Goal: Navigation & Orientation: Find specific page/section

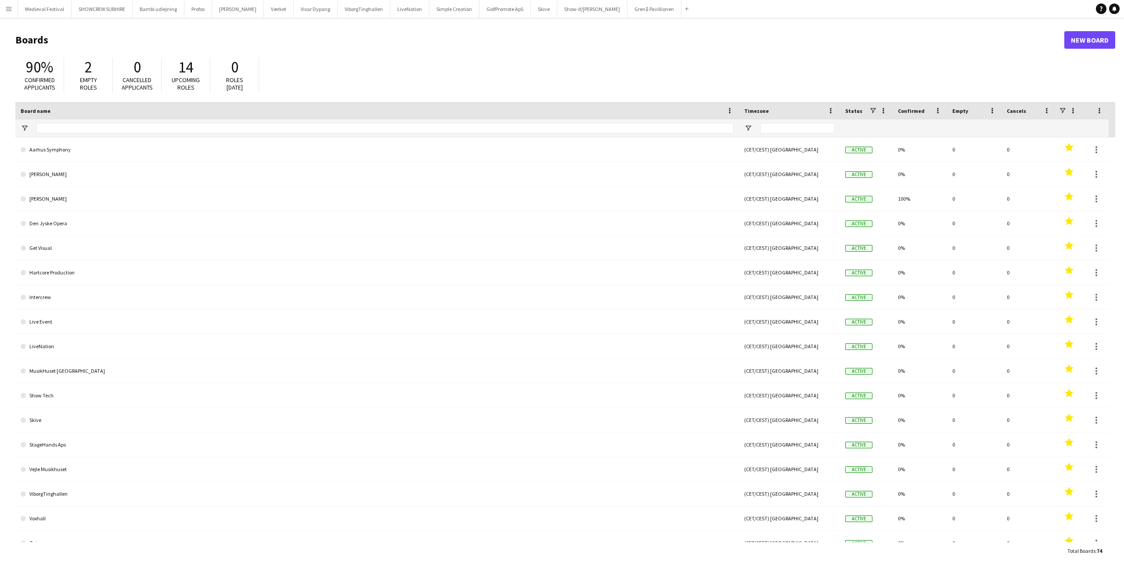
click at [10, 5] on app-icon "Menu" at bounding box center [8, 8] width 7 height 7
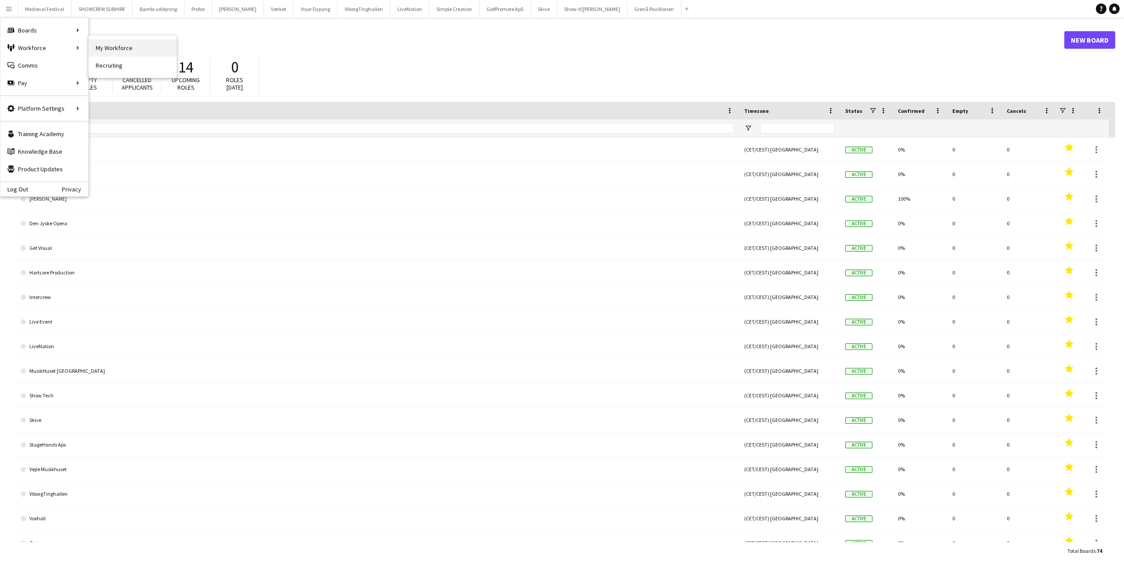
click at [124, 43] on link "My Workforce" at bounding box center [133, 48] width 88 height 18
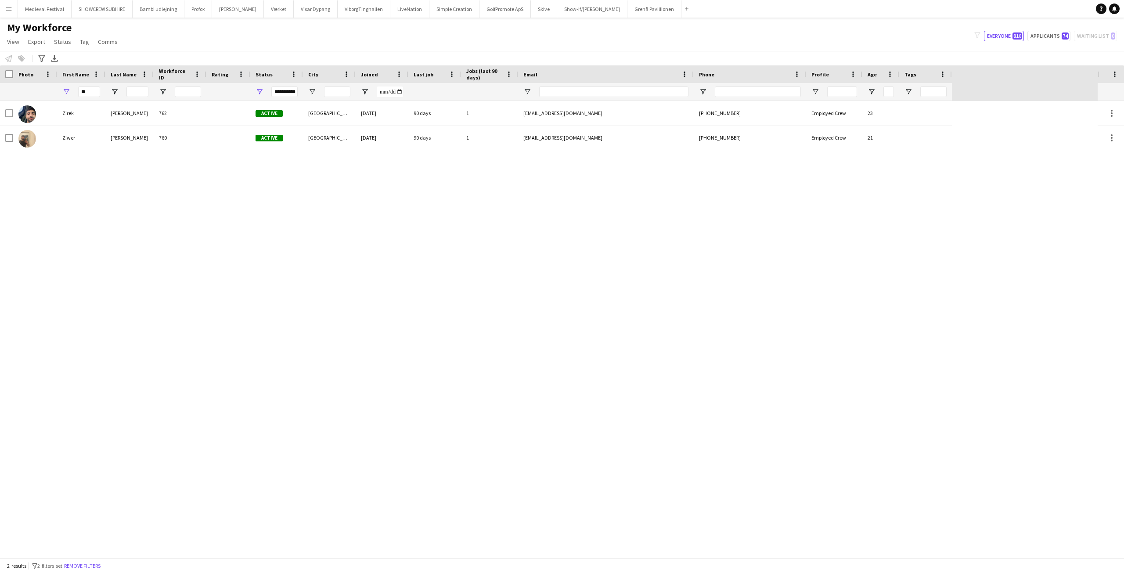
click at [7, 11] on app-icon "Menu" at bounding box center [8, 8] width 7 height 7
click at [245, 246] on div "[PERSON_NAME] 762 Active [GEOGRAPHIC_DATA] [DATE] 90 days 1 [EMAIL_ADDRESS][DOM…" at bounding box center [549, 329] width 1098 height 457
drag, startPoint x: 91, startPoint y: 90, endPoint x: 58, endPoint y: 90, distance: 32.5
click at [58, 90] on div "**" at bounding box center [81, 92] width 48 height 18
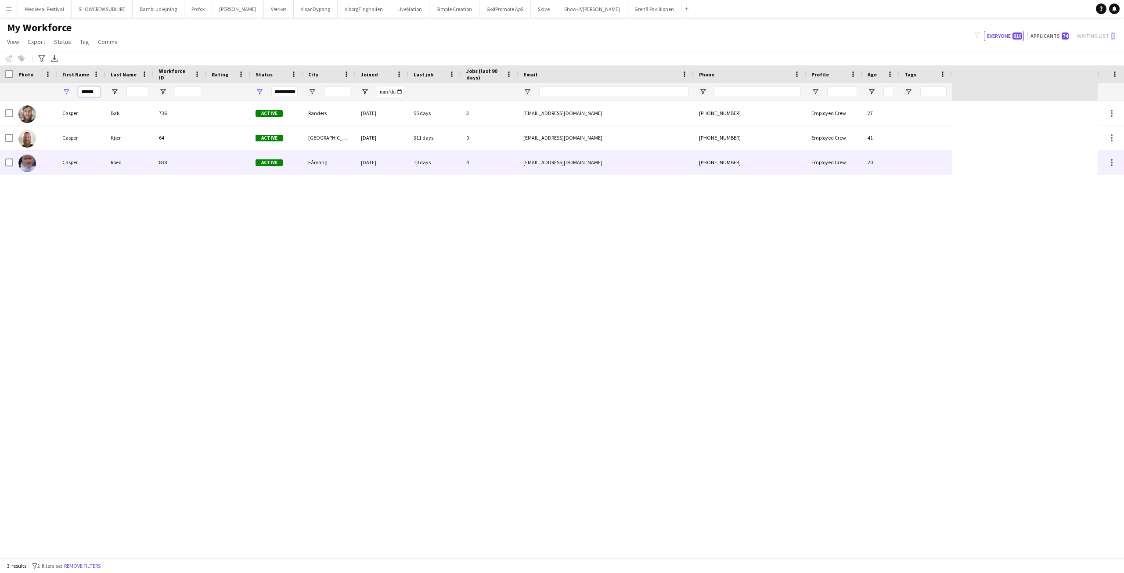
type input "******"
click at [247, 169] on div at bounding box center [228, 162] width 44 height 24
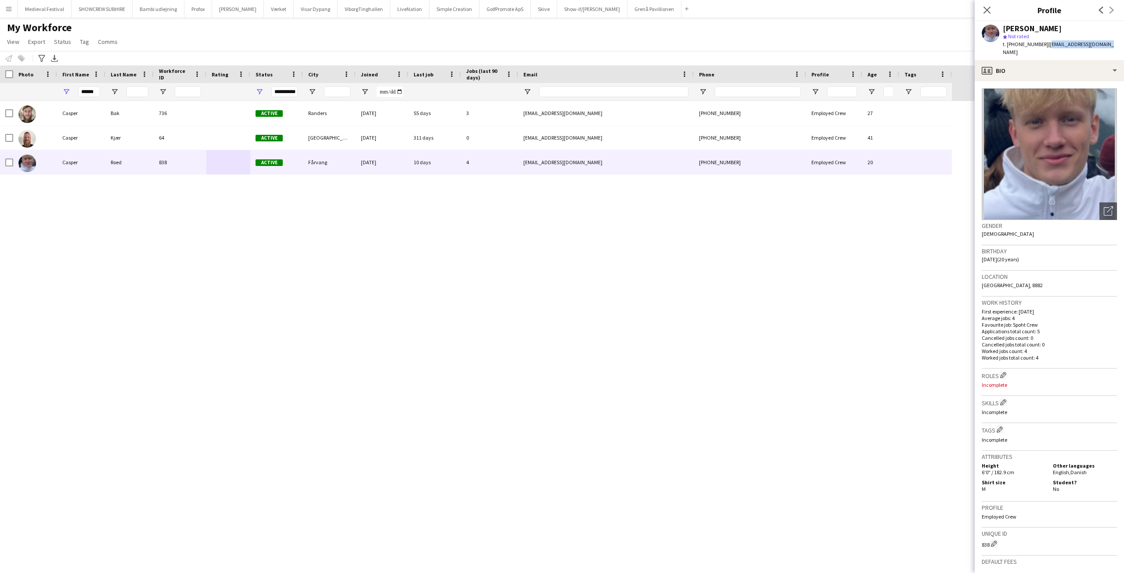
drag, startPoint x: 1098, startPoint y: 43, endPoint x: 1040, endPoint y: 45, distance: 57.6
click at [1040, 45] on div "[PERSON_NAME] star Not rated t. [PHONE_NUMBER] | [EMAIL_ADDRESS][DOMAIN_NAME]" at bounding box center [1049, 40] width 149 height 39
copy span "[EMAIL_ADDRESS][DOMAIN_NAME]"
click at [10, 8] on app-icon "Menu" at bounding box center [8, 8] width 7 height 7
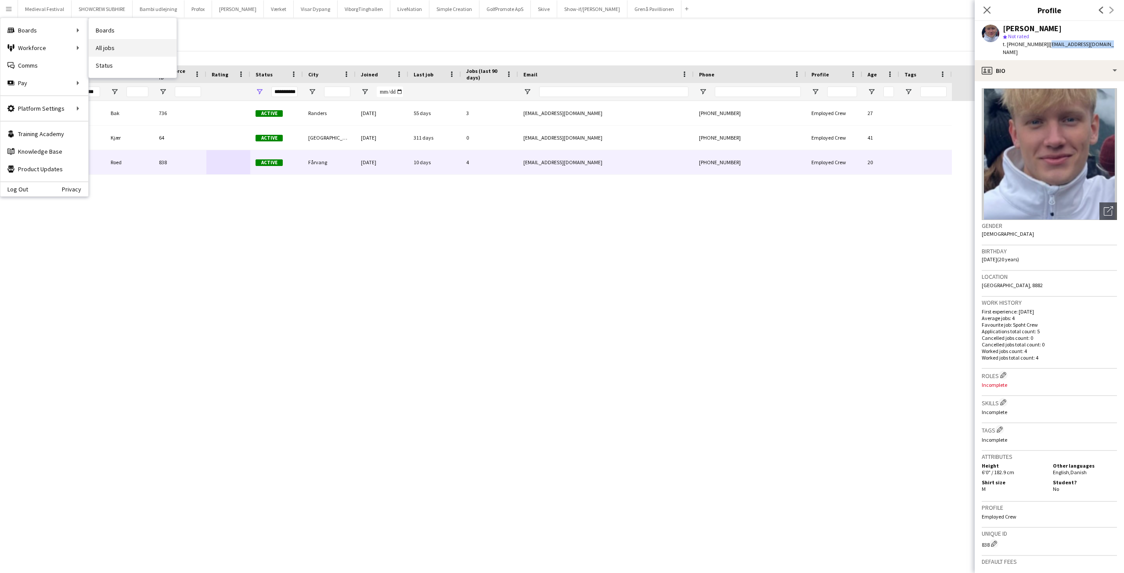
click at [134, 47] on link "All jobs" at bounding box center [133, 48] width 88 height 18
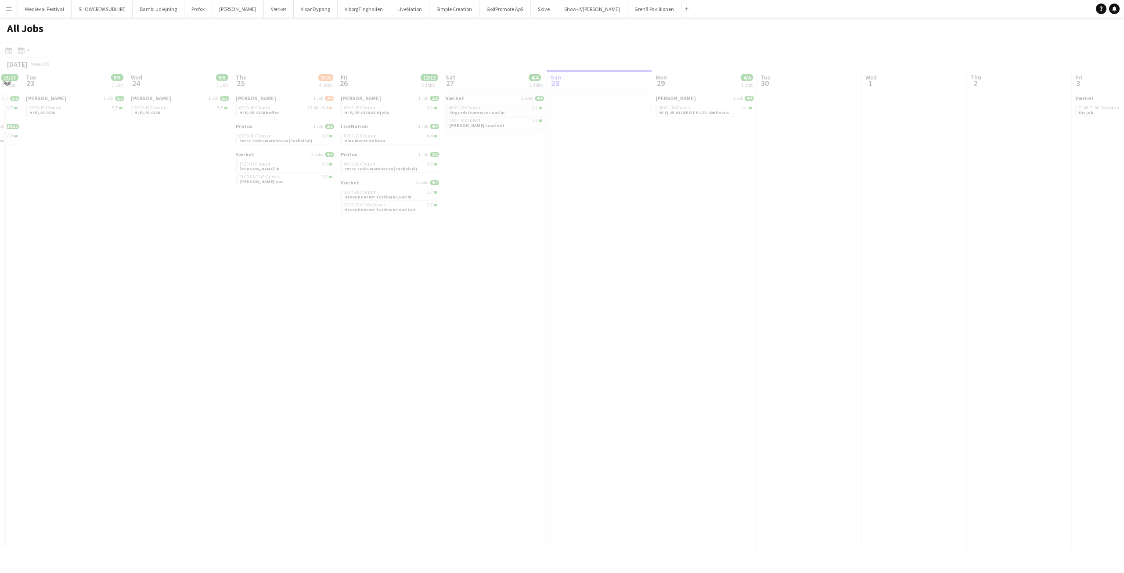
drag, startPoint x: 197, startPoint y: 259, endPoint x: 441, endPoint y: 274, distance: 244.7
click at [625, 281] on app-all-jobs "All Jobs Date picker [DATE] [DATE] [DATE] M [DATE] T [DATE] W [DATE] T [DATE] F…" at bounding box center [562, 284] width 1124 height 533
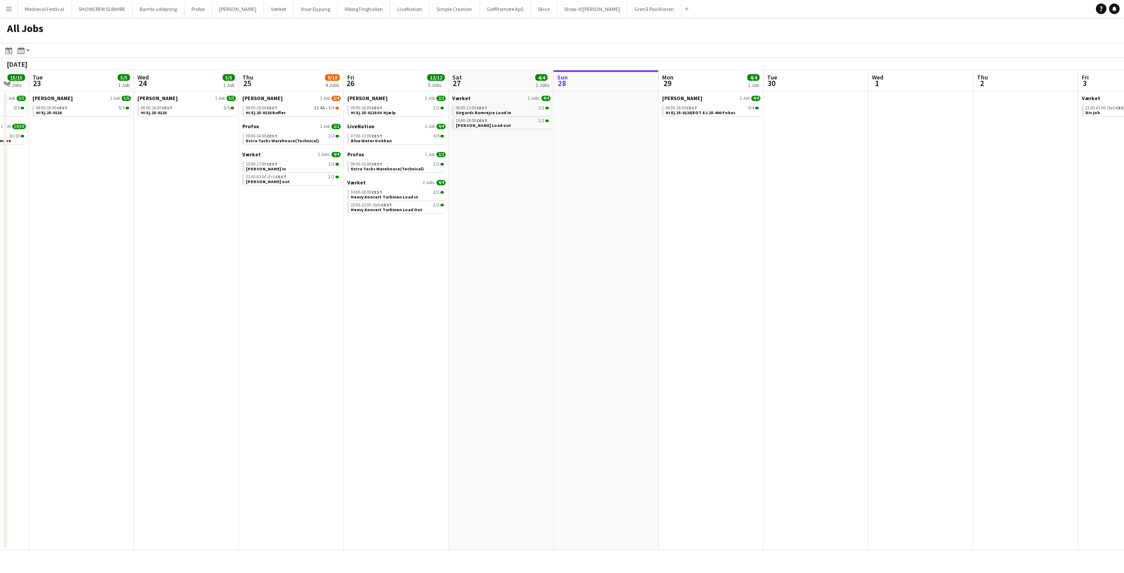
drag, startPoint x: 218, startPoint y: 272, endPoint x: 609, endPoint y: 307, distance: 392.4
click at [605, 307] on app-calendar-viewport "Sun 21 14/14 3 Jobs Mon 22 15/15 2 Jobs Tue 23 5/5 1 Job Wed 24 5/5 1 Job Thu 2…" at bounding box center [562, 310] width 1124 height 480
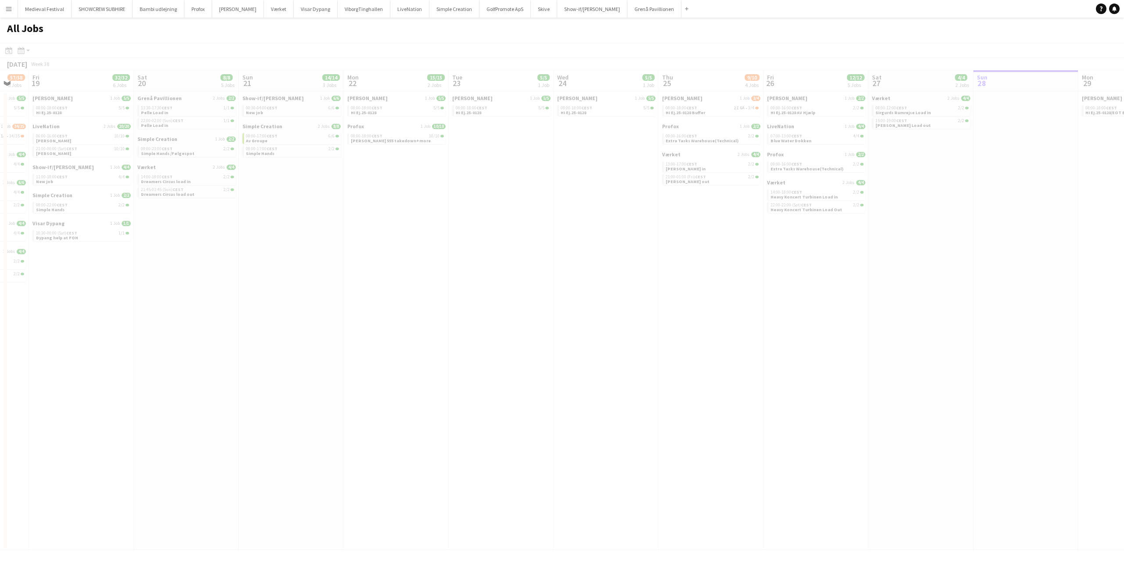
scroll to position [0, 279]
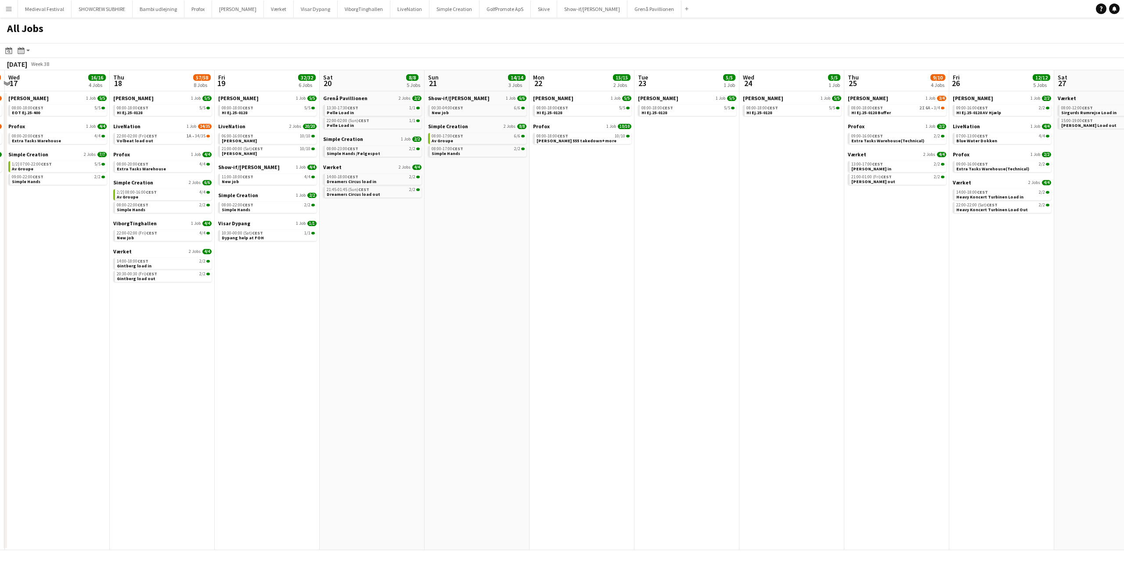
drag, startPoint x: 383, startPoint y: 273, endPoint x: 534, endPoint y: 285, distance: 152.1
click at [681, 301] on app-calendar-viewport "Mon 15 7/7 4 Jobs Tue 16 46/50 3 Jobs Wed 17 16/16 4 Jobs Thu 18 57/58 8 Jobs F…" at bounding box center [562, 310] width 1124 height 480
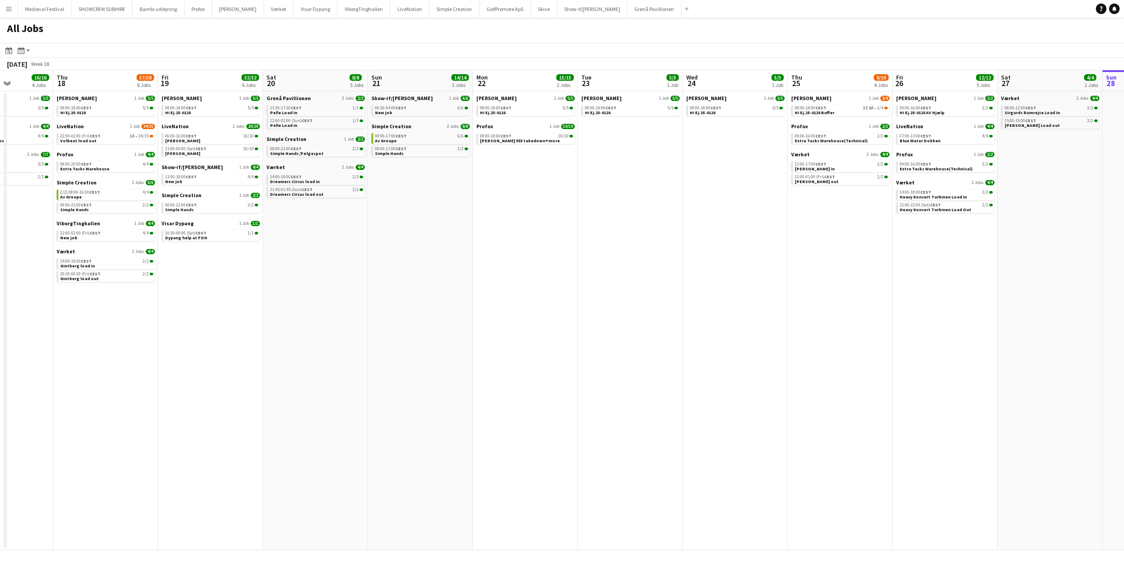
drag, startPoint x: 545, startPoint y: 287, endPoint x: 669, endPoint y: 298, distance: 125.2
click at [665, 297] on app-calendar-viewport "Mon 15 7/7 4 Jobs Tue 16 46/50 3 Jobs Wed 17 16/16 4 Jobs Thu 18 57/58 8 Jobs F…" at bounding box center [562, 310] width 1124 height 480
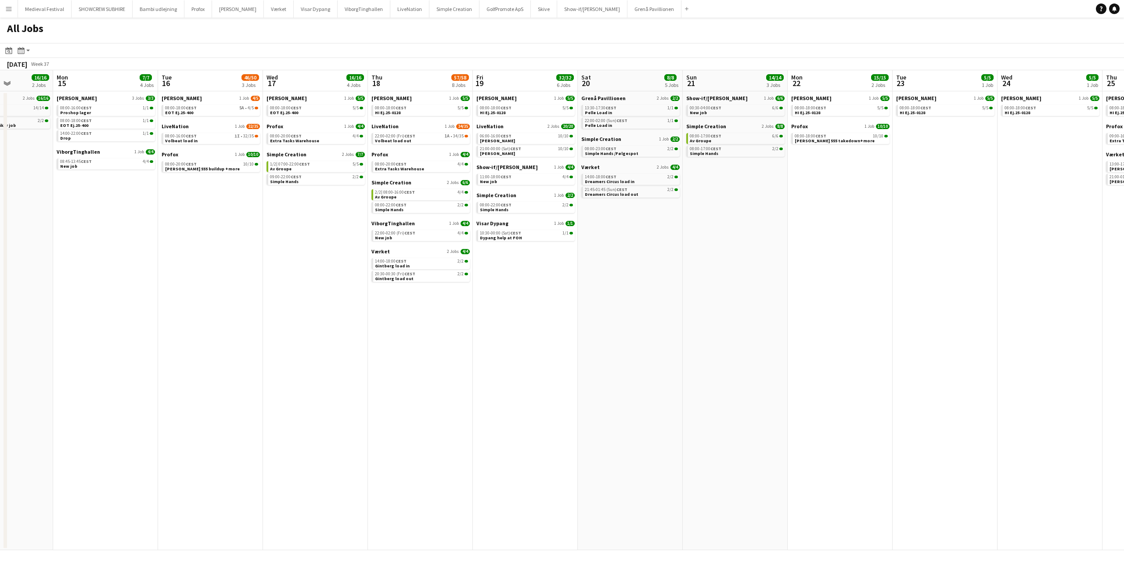
scroll to position [0, 246]
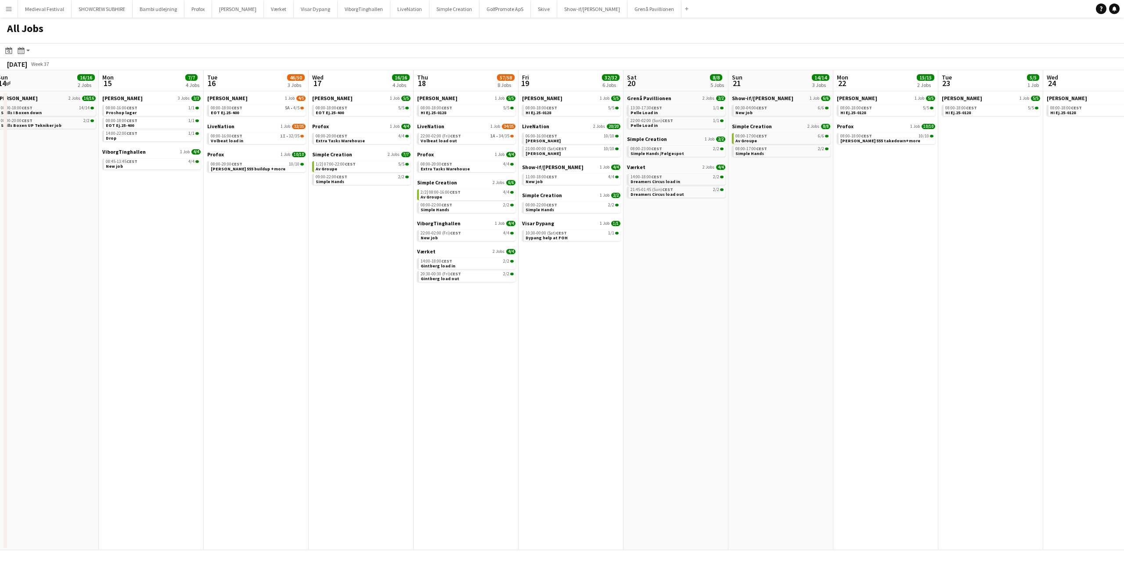
click at [800, 321] on app-all-jobs "All Jobs Date picker [DATE] [DATE] [DATE] M [DATE] T [DATE] W [DATE] T [DATE] F…" at bounding box center [562, 284] width 1124 height 533
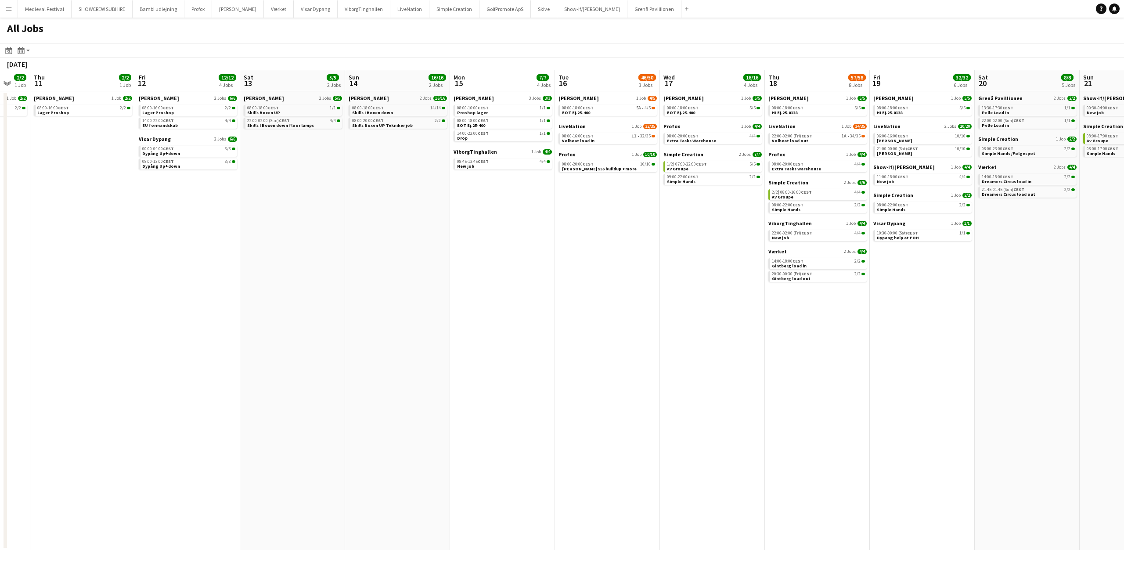
click at [809, 294] on app-all-jobs "All Jobs Date picker [DATE] [DATE] [DATE] M [DATE] T [DATE] W [DATE] T [DATE] F…" at bounding box center [562, 284] width 1124 height 533
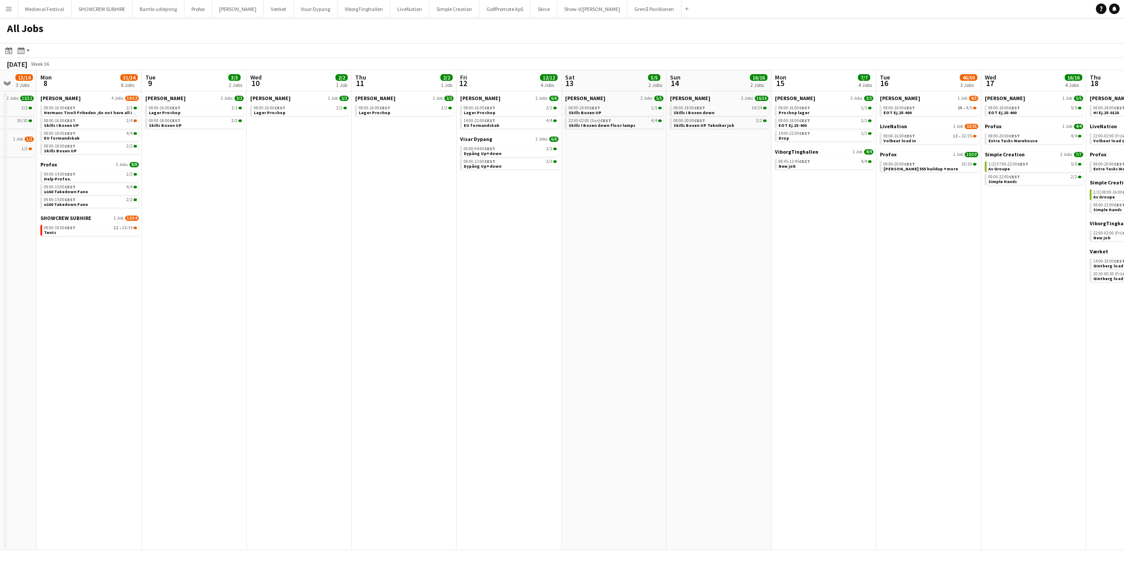
click at [879, 289] on app-all-jobs "All Jobs Date picker [DATE] [DATE] [DATE] M [DATE] T [DATE] W [DATE] T [DATE] F…" at bounding box center [562, 284] width 1124 height 533
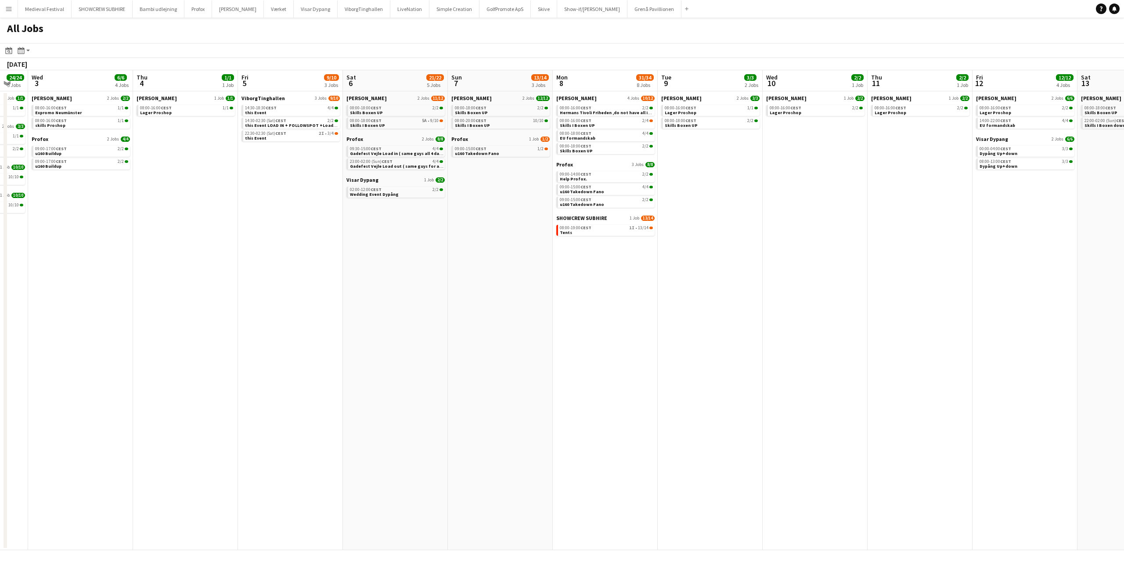
drag, startPoint x: 471, startPoint y: 297, endPoint x: 841, endPoint y: 303, distance: 370.3
click at [838, 304] on app-calendar-viewport "Mon 1 17/18 6 Jobs Tue 2 24/24 5 Jobs Wed 3 6/6 4 Jobs Thu 4 1/1 1 Job Fri 5 9/…" at bounding box center [562, 310] width 1124 height 480
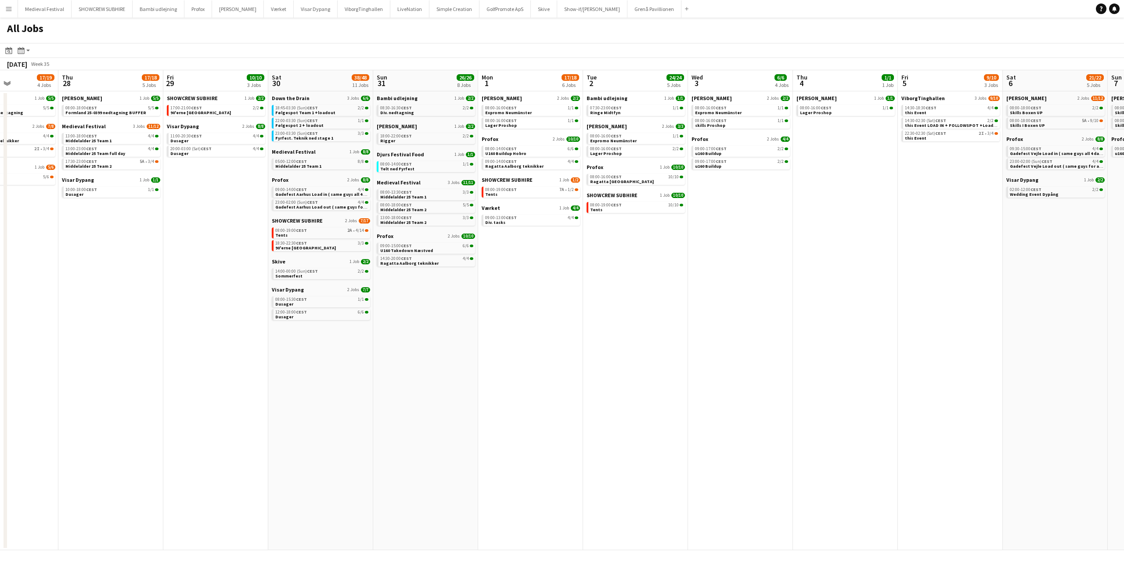
scroll to position [0, 245]
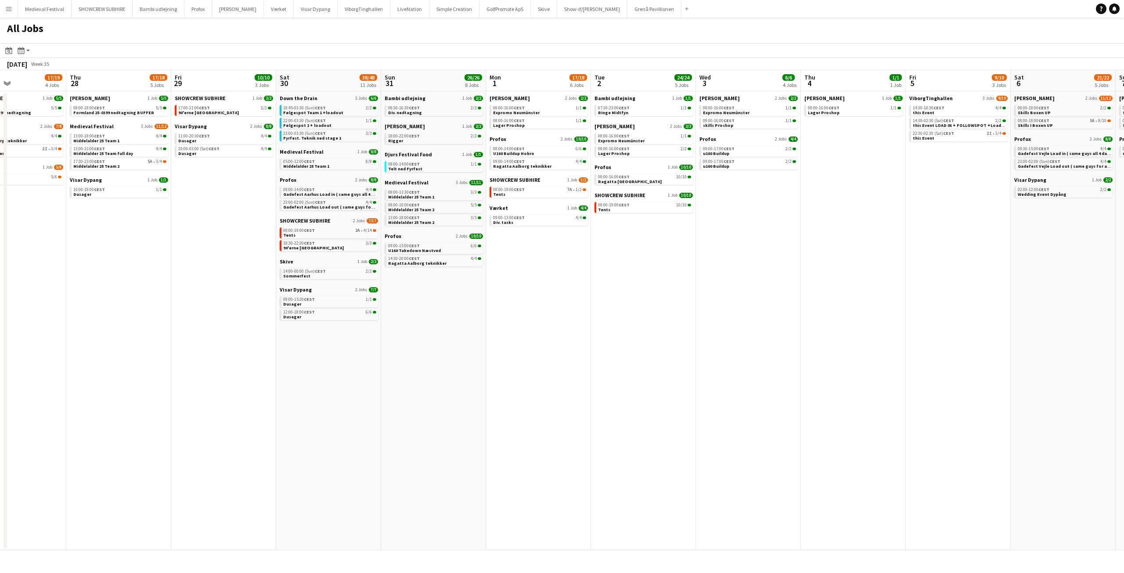
drag, startPoint x: 487, startPoint y: 298, endPoint x: 838, endPoint y: 301, distance: 351.8
click at [845, 301] on app-calendar-viewport "Mon 25 16/16 3 Jobs Tue 26 10/10 4 Jobs Wed 27 17/19 4 Jobs Thu 28 17/18 5 Jobs…" at bounding box center [562, 310] width 1124 height 480
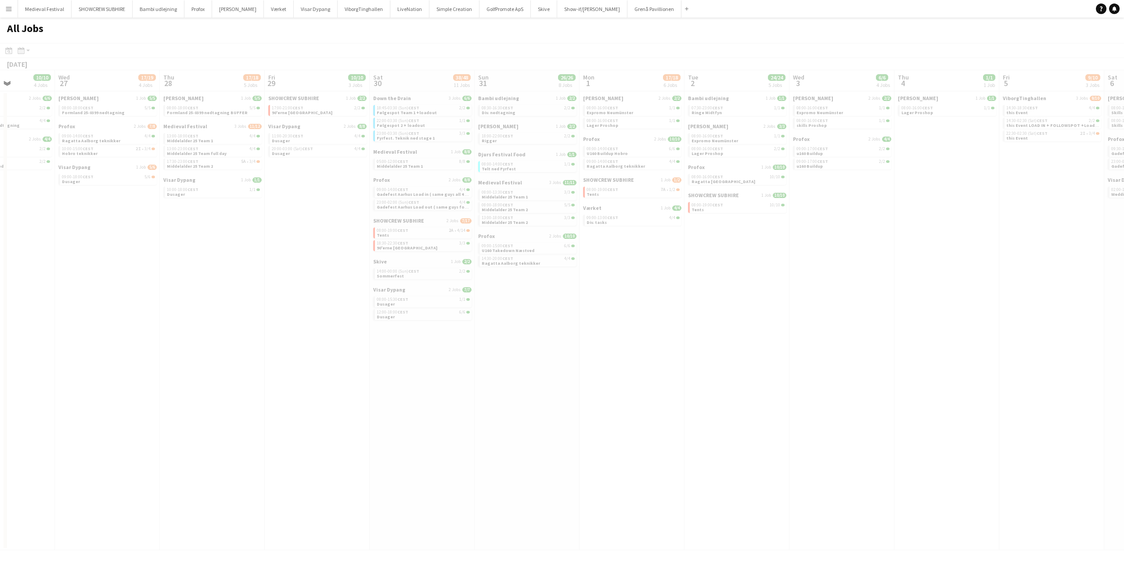
drag, startPoint x: 575, startPoint y: 300, endPoint x: 804, endPoint y: 308, distance: 229.0
click at [839, 312] on app-calendar-viewport "Sun 24 Mon 25 16/16 3 Jobs Tue 26 10/10 4 Jobs Wed 27 17/19 4 Jobs Thu 28 17/18…" at bounding box center [562, 310] width 1124 height 480
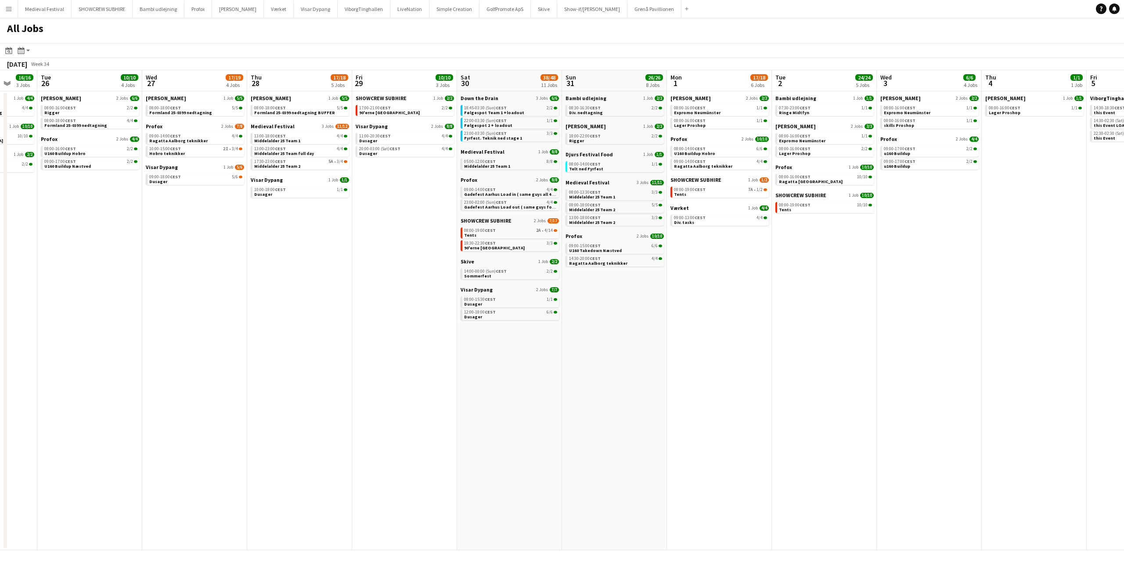
drag, startPoint x: 430, startPoint y: 289, endPoint x: 793, endPoint y: 311, distance: 363.4
click at [792, 311] on app-calendar-viewport "Sat 23 61/76 10 Jobs Sun 24 7/7 3 Jobs Mon 25 16/16 3 Jobs Tue 26 10/10 4 Jobs …" at bounding box center [562, 310] width 1124 height 480
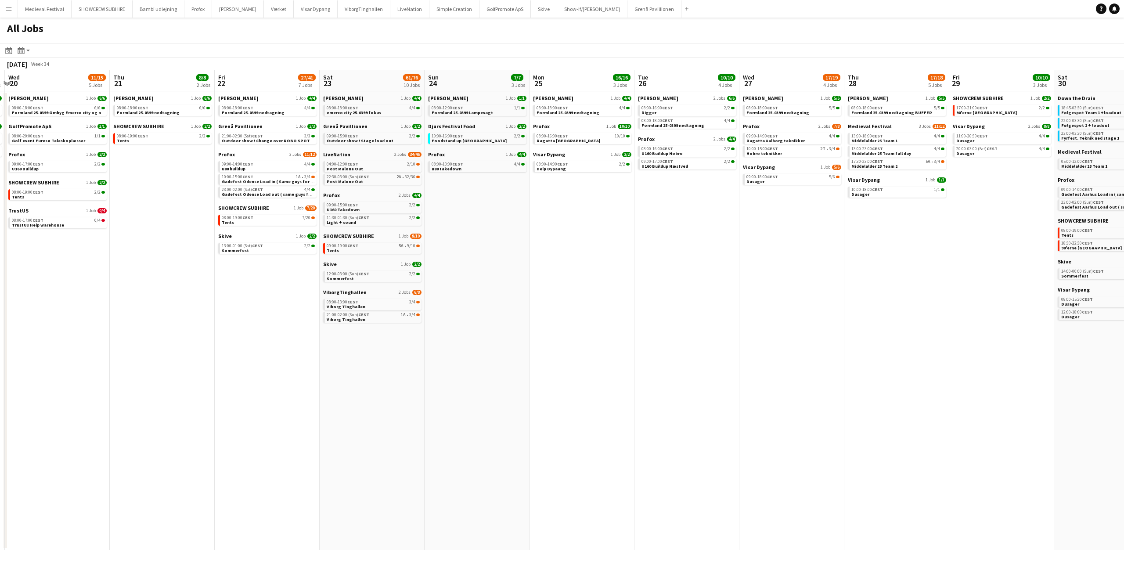
drag, startPoint x: 560, startPoint y: 297, endPoint x: 677, endPoint y: 303, distance: 116.5
click at [677, 303] on app-calendar-viewport "Mon 18 14/14 4 Jobs Tue 19 6/6 3 Jobs Wed 20 11/15 5 Jobs Thu 21 8/8 2 Jobs Fri…" at bounding box center [562, 310] width 1124 height 480
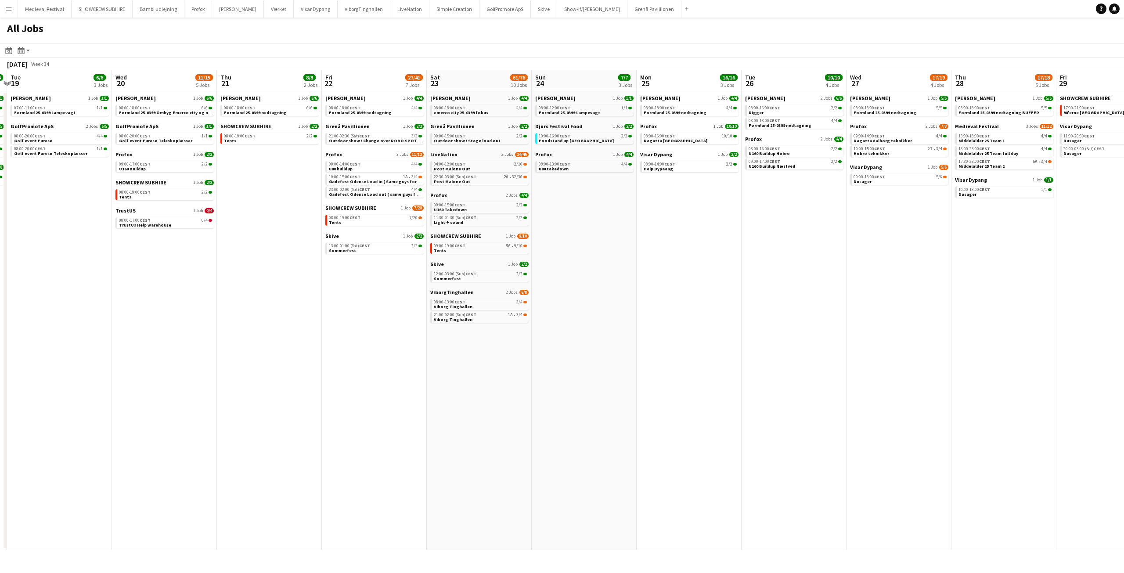
scroll to position [0, 276]
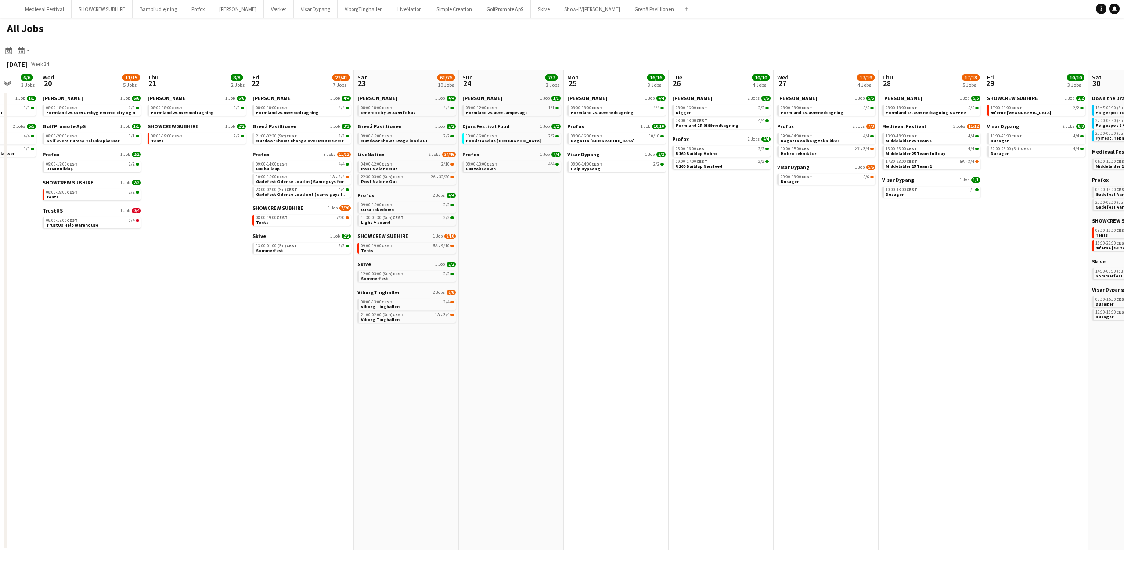
drag, startPoint x: 595, startPoint y: 301, endPoint x: 657, endPoint y: 301, distance: 62.8
click at [663, 301] on app-calendar-viewport "Sun 17 12/13 4 Jobs Mon 18 14/14 4 Jobs Tue 19 6/6 3 Jobs Wed 20 11/15 5 Jobs T…" at bounding box center [562, 310] width 1124 height 480
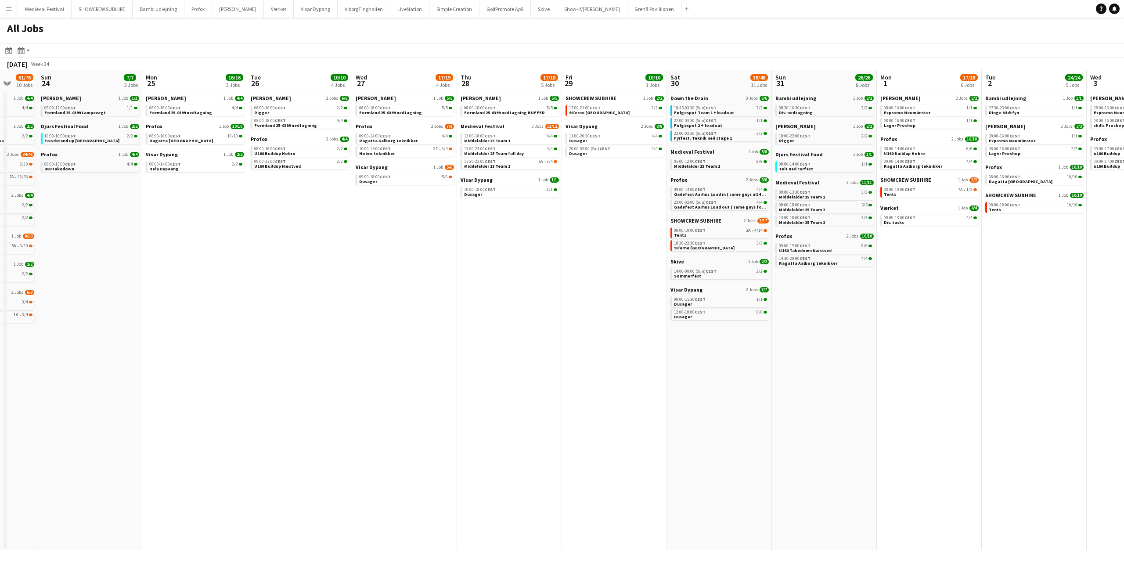
scroll to position [0, 273]
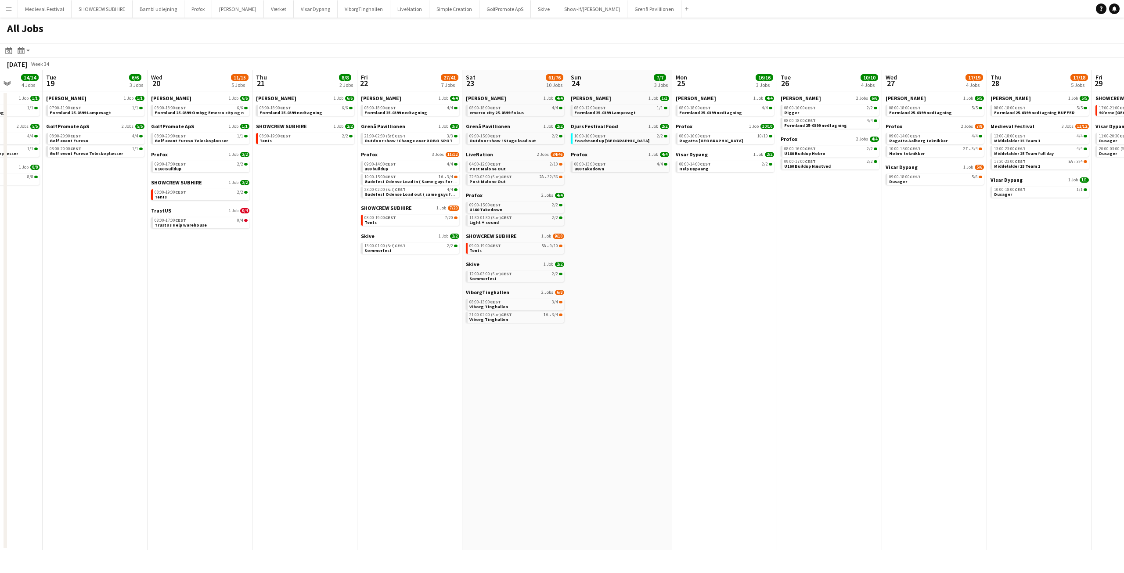
drag, startPoint x: 698, startPoint y: 304, endPoint x: 792, endPoint y: 365, distance: 112.2
click at [792, 365] on app-calendar-viewport "Sat 16 16/16 5 Jobs Sun 17 12/13 4 Jobs Mon 18 14/14 4 Jobs Tue 19 6/6 3 Jobs W…" at bounding box center [562, 310] width 1124 height 480
click at [697, 361] on app-date-cell "[PERSON_NAME] 1 Job [DATE] 08:00-18:00 CEST 4/4 Formland 25-0399 nedtagning Pro…" at bounding box center [726, 320] width 105 height 459
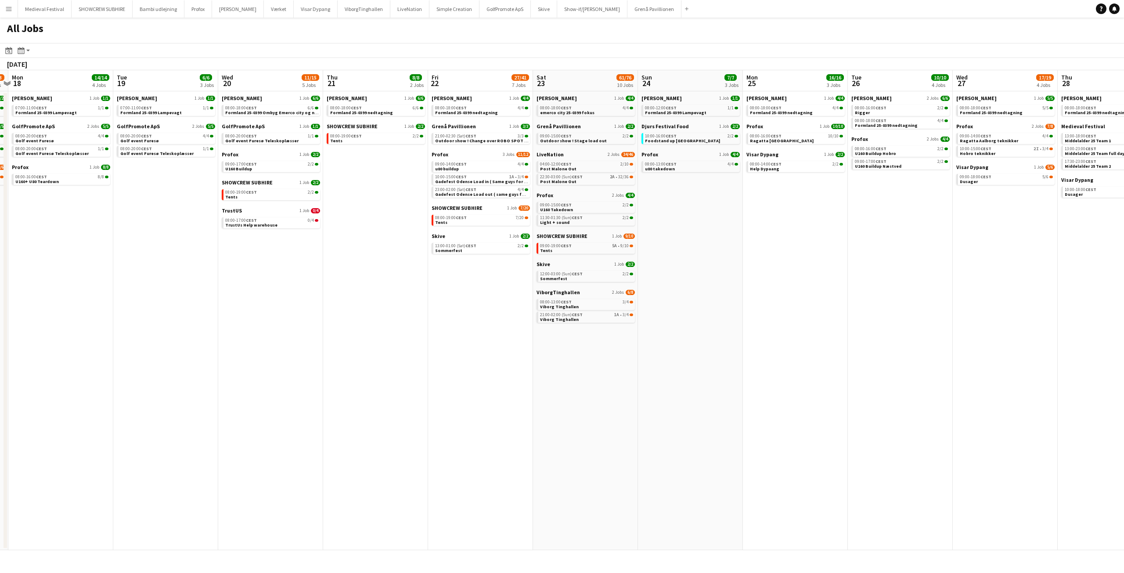
drag, startPoint x: 325, startPoint y: 300, endPoint x: 401, endPoint y: 271, distance: 81.7
click at [403, 300] on app-calendar-viewport "Sat 16 16/16 5 Jobs Sun 17 12/13 4 Jobs Mon 18 14/14 4 Jobs Tue 19 6/6 3 Jobs W…" at bounding box center [562, 310] width 1124 height 480
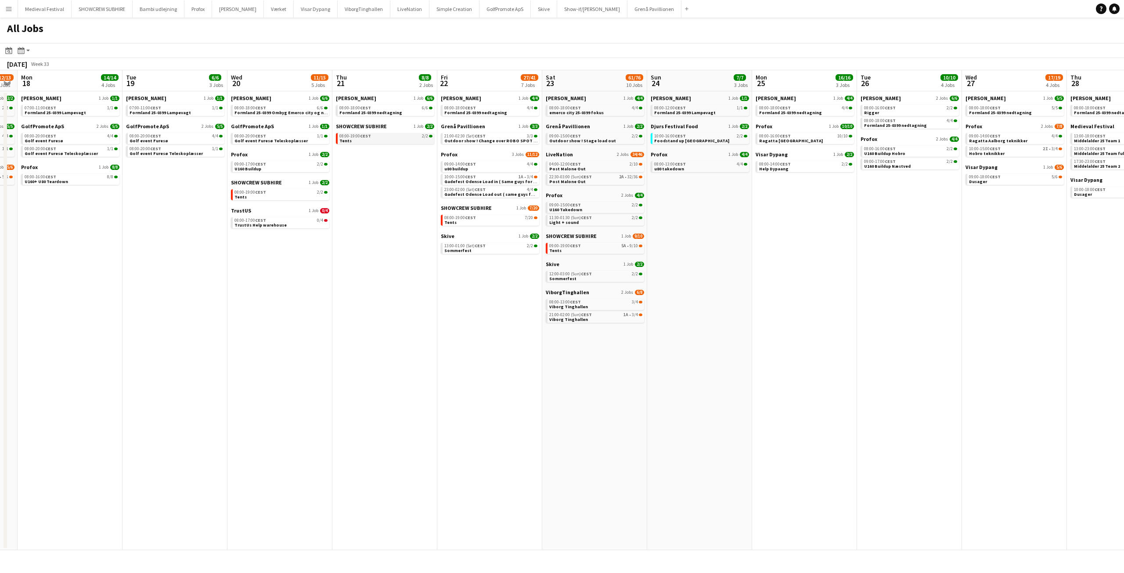
click at [386, 138] on div "08:00-19:00 CEST 2/2" at bounding box center [385, 136] width 93 height 4
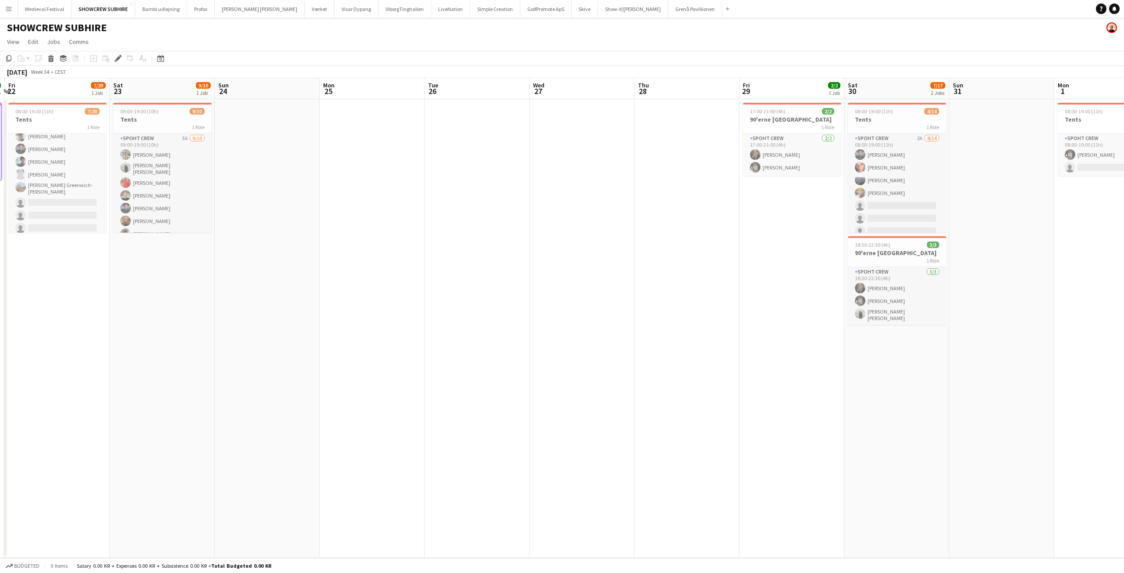
scroll to position [0, 314]
drag, startPoint x: 729, startPoint y: 208, endPoint x: 372, endPoint y: 218, distance: 357.6
click at [372, 218] on app-calendar-viewport "Tue 19 Wed 20 2/2 1 Job Thu 21 2/2 1 Job Fri 22 7/20 1 Job Sat 23 9/10 1 Job Su…" at bounding box center [562, 318] width 1124 height 480
